Goal: Information Seeking & Learning: Learn about a topic

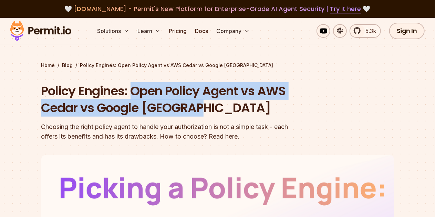
drag, startPoint x: 133, startPoint y: 91, endPoint x: 247, endPoint y: 107, distance: 115.5
click at [247, 107] on h1 "Policy Engines: Open Policy Agent vs AWS Cedar vs Google [GEOGRAPHIC_DATA]" at bounding box center [173, 100] width 265 height 34
click at [285, 94] on h1 "Policy Engines: Open Policy Agent vs AWS Cedar vs Google [GEOGRAPHIC_DATA]" at bounding box center [173, 100] width 265 height 34
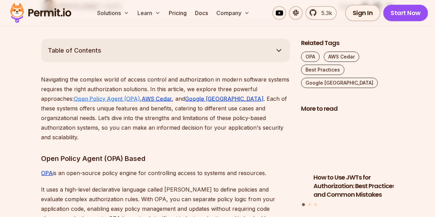
scroll to position [379, 0]
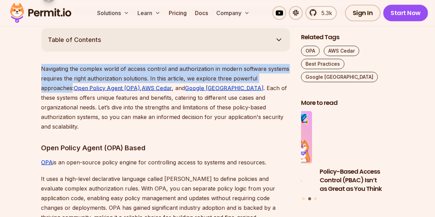
drag, startPoint x: 41, startPoint y: 66, endPoint x: 72, endPoint y: 84, distance: 35.2
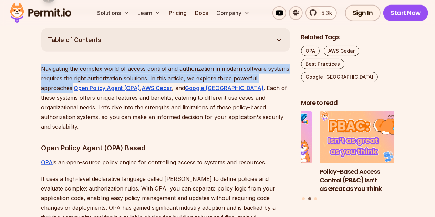
click at [72, 84] on p "Navigating the complex world of access control and authorization in modern soft…" at bounding box center [165, 98] width 249 height 68
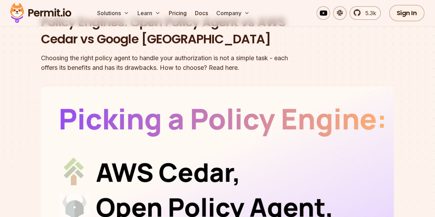
scroll to position [0, 0]
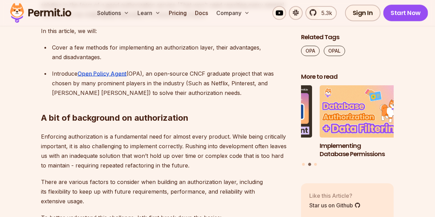
scroll to position [586, 0]
